Goal: Navigation & Orientation: Understand site structure

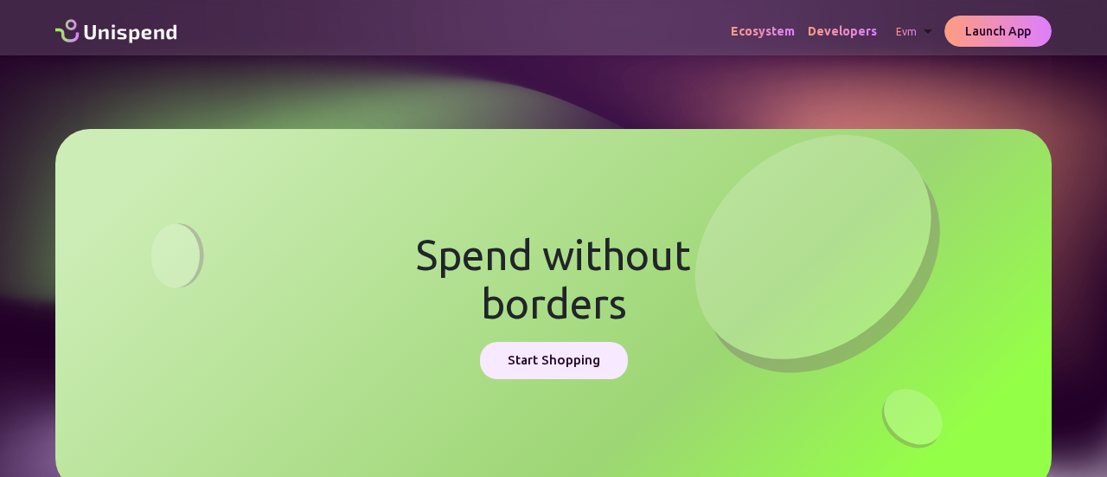
scroll to position [4568, 0]
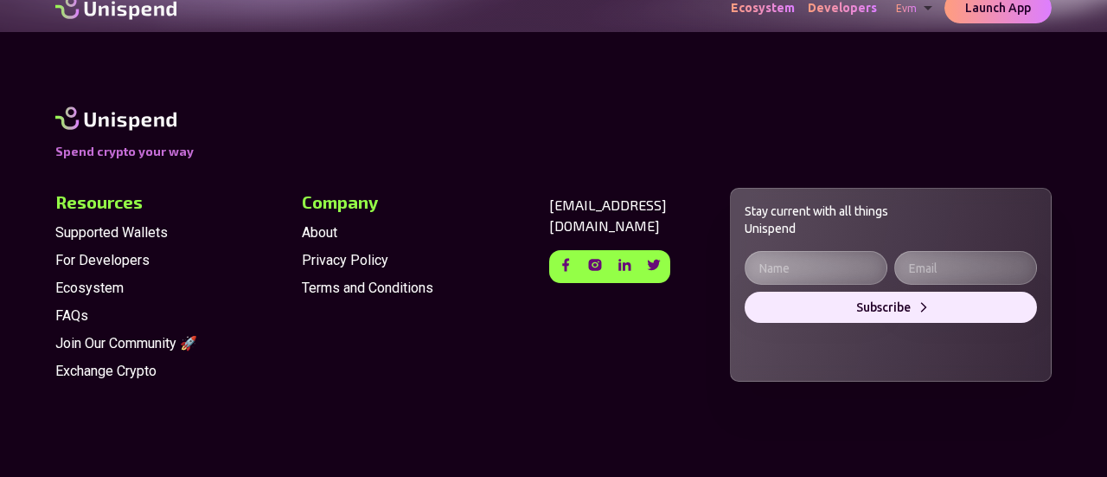
click at [314, 234] on span "About" at bounding box center [418, 232] width 233 height 21
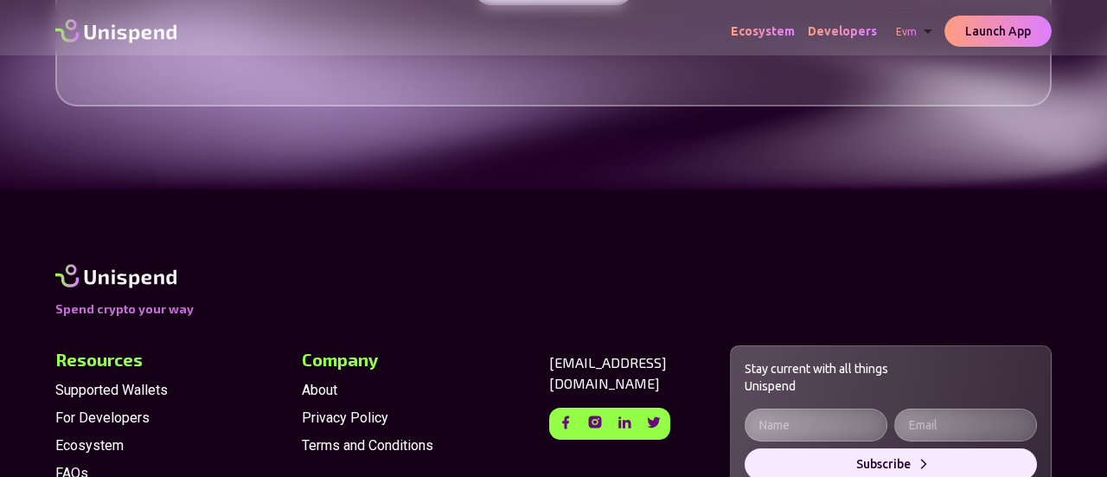
scroll to position [1887, 0]
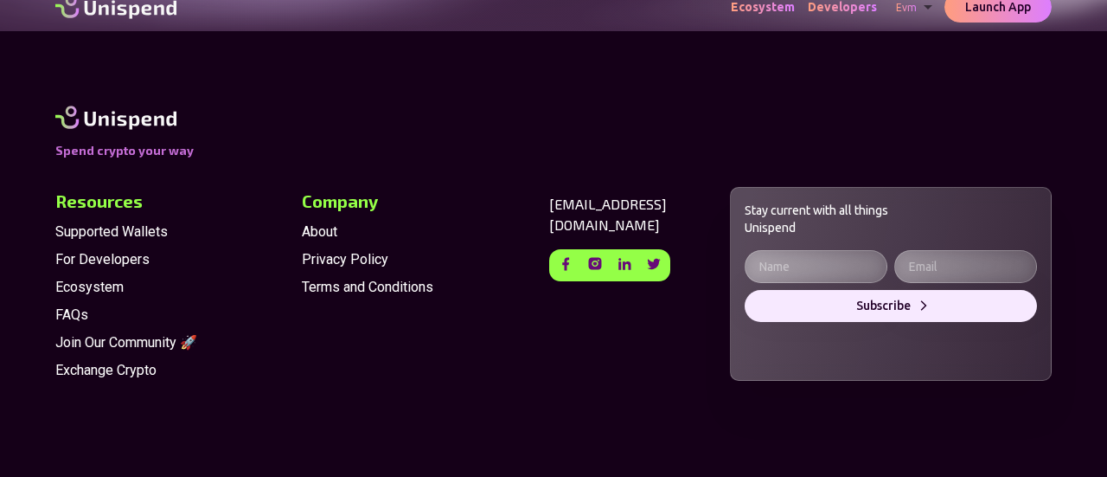
click at [336, 264] on span "Privacy Policy" at bounding box center [418, 259] width 233 height 21
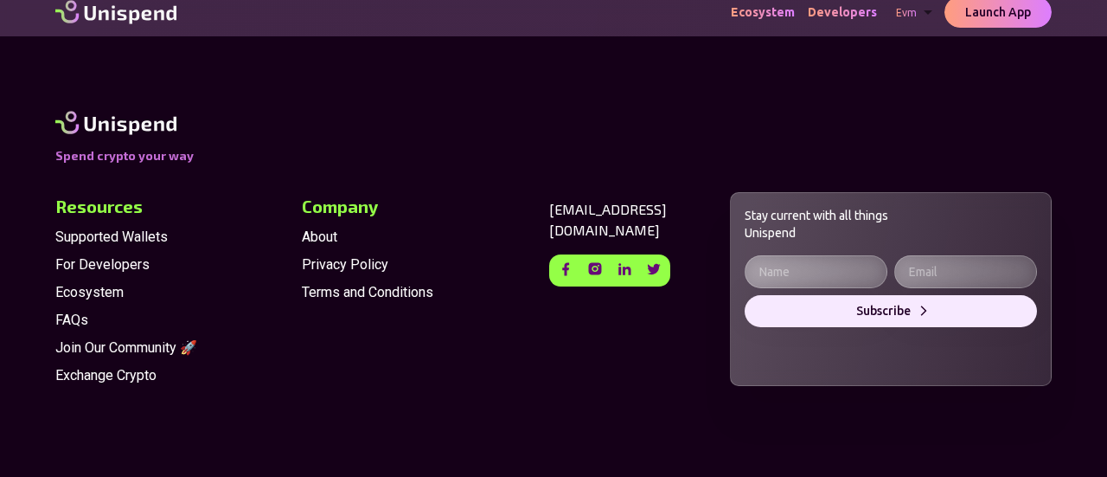
scroll to position [1999, 0]
click at [349, 289] on span "Terms and Conditions" at bounding box center [418, 291] width 233 height 21
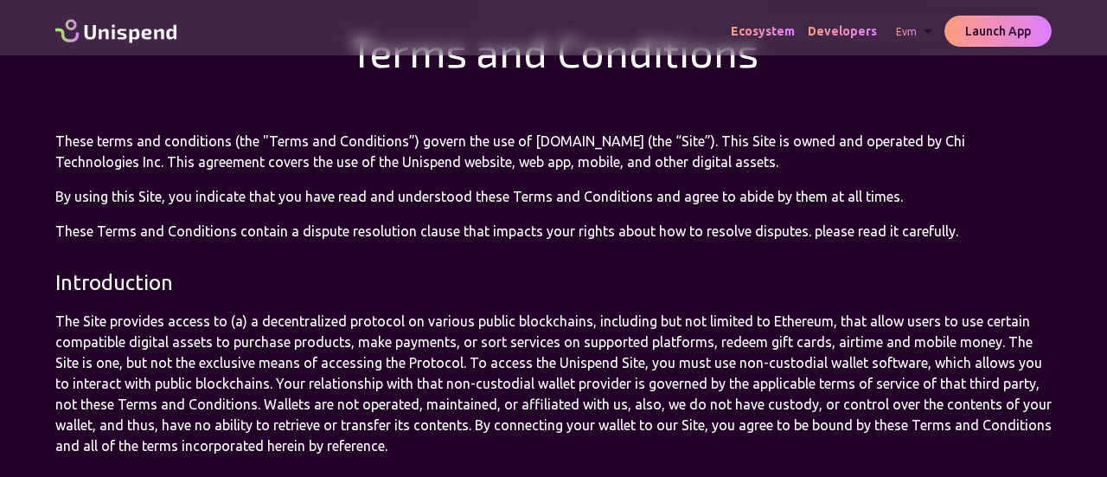
scroll to position [126, 0]
